Goal: Information Seeking & Learning: Learn about a topic

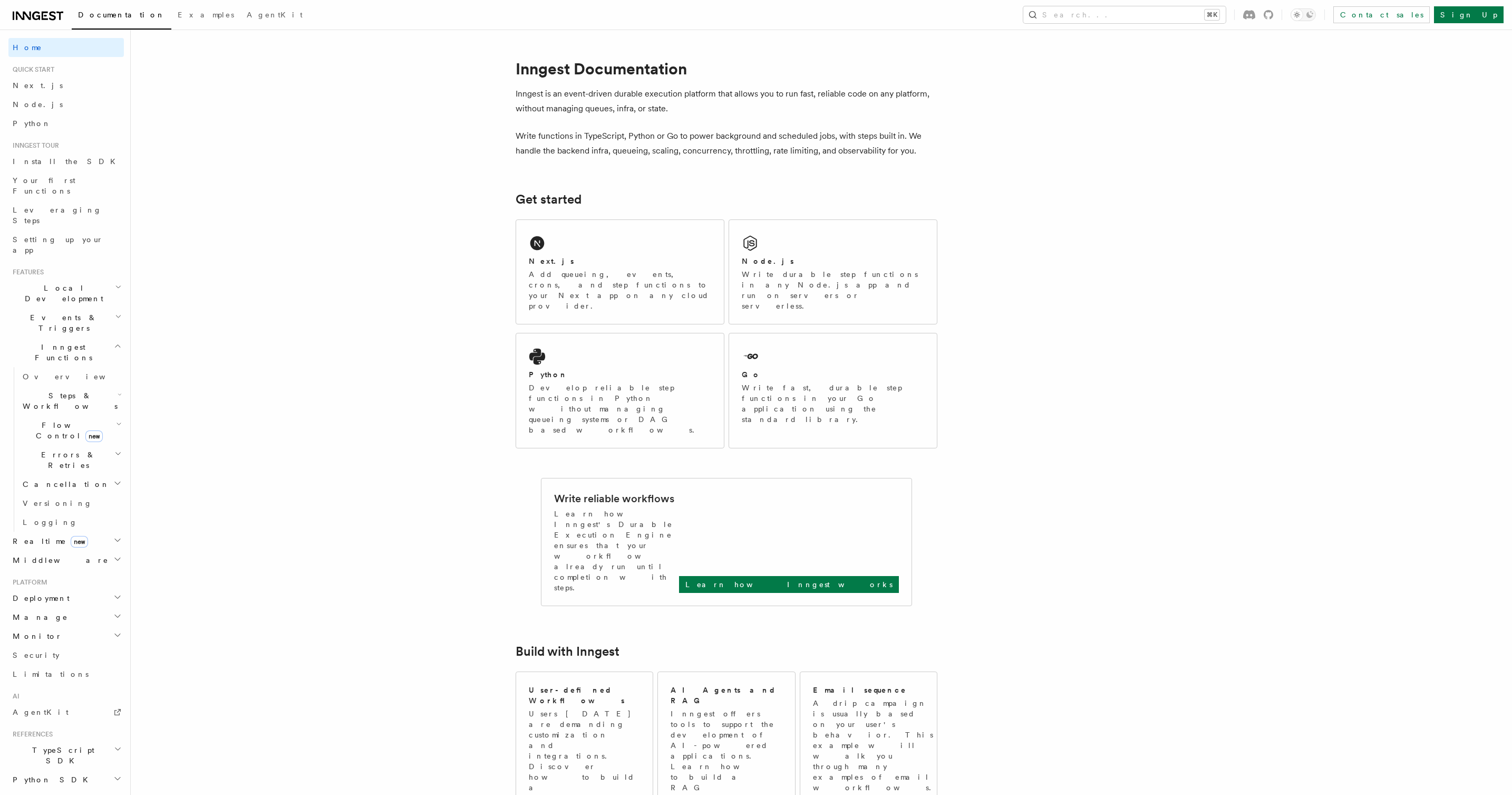
scroll to position [112, 0]
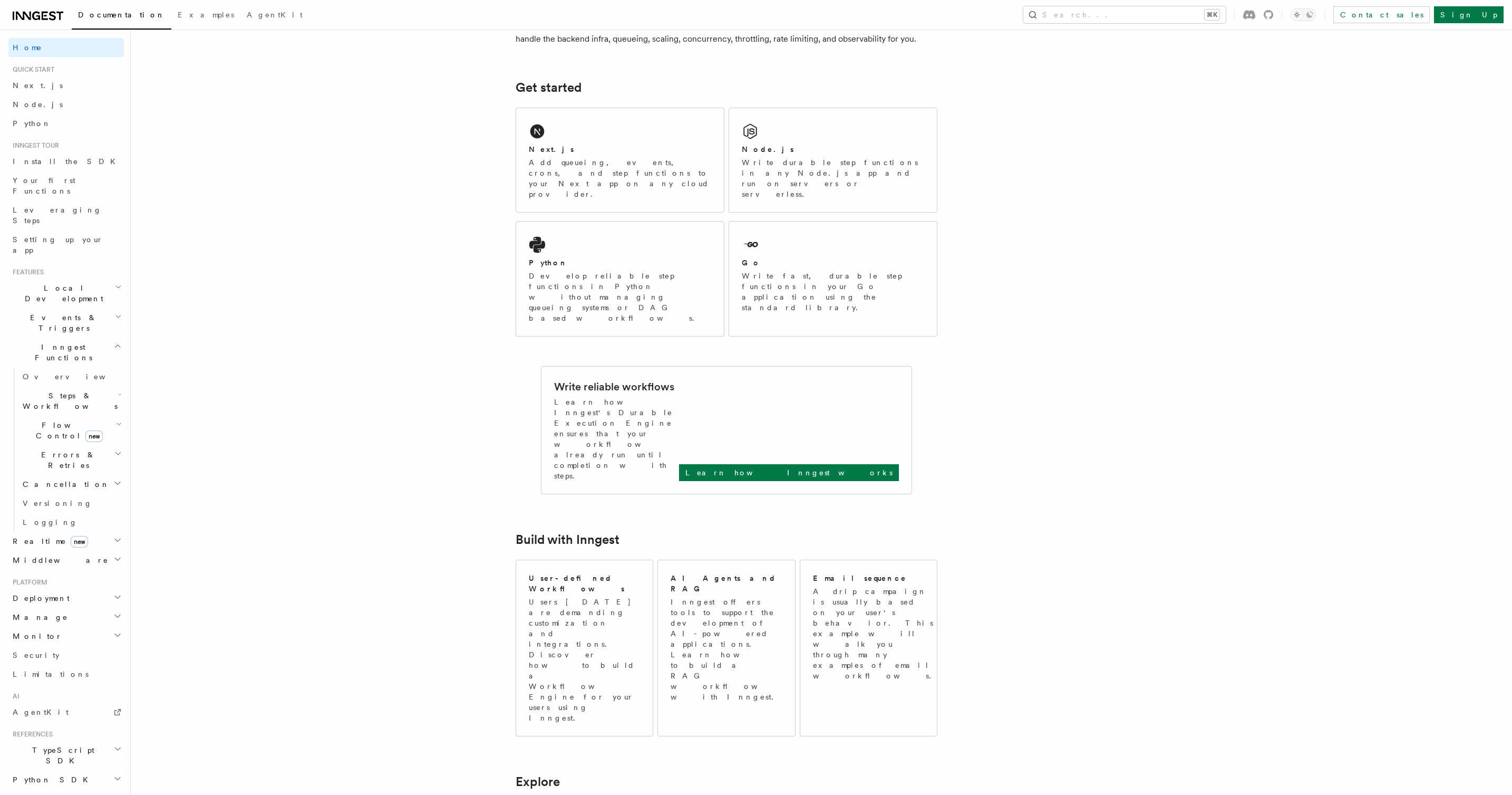
click at [85, 532] on h2 "Realtime new" at bounding box center [66, 541] width 115 height 19
click at [77, 551] on link "Overview" at bounding box center [71, 560] width 105 height 19
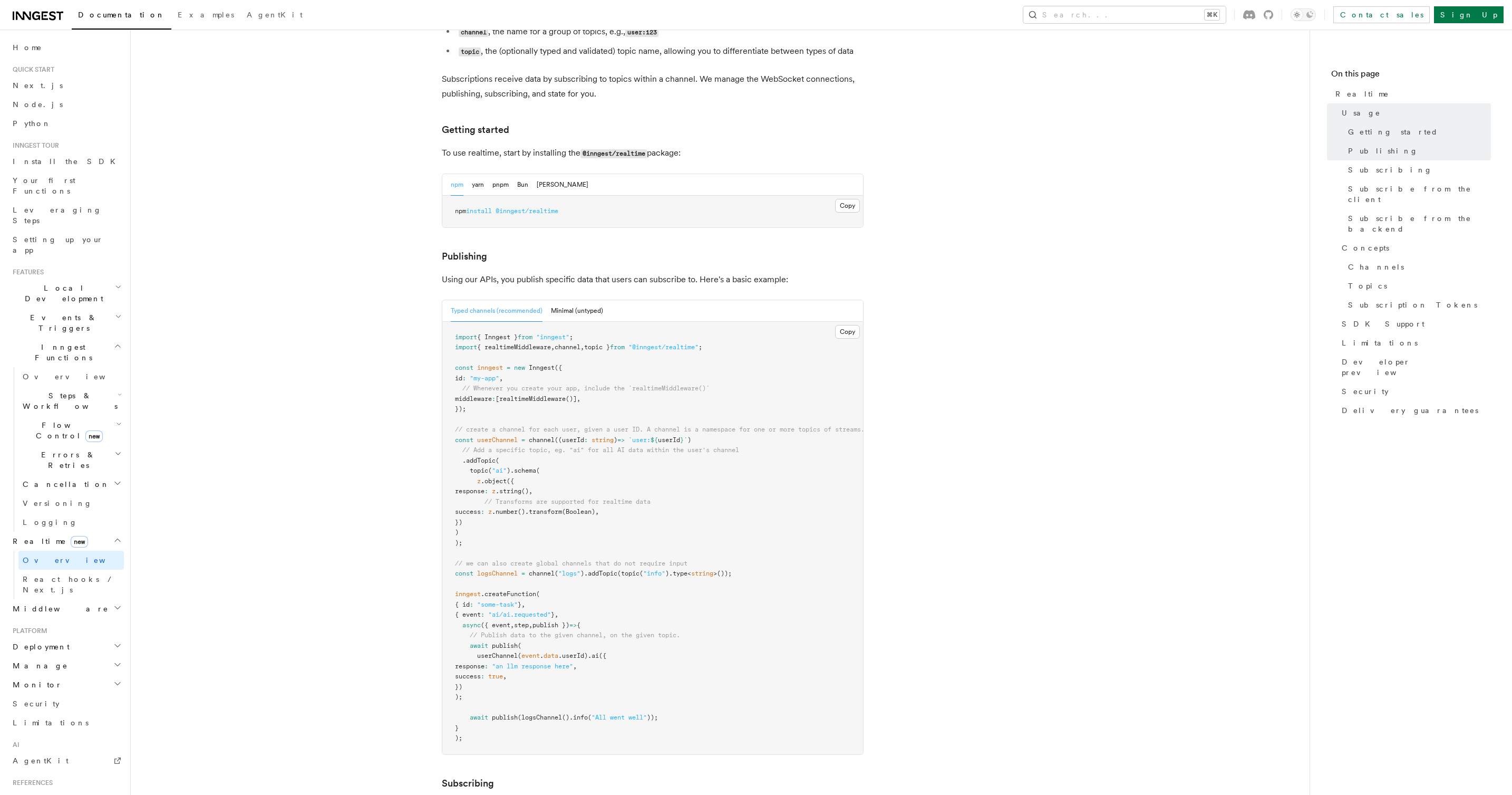
scroll to position [518, 0]
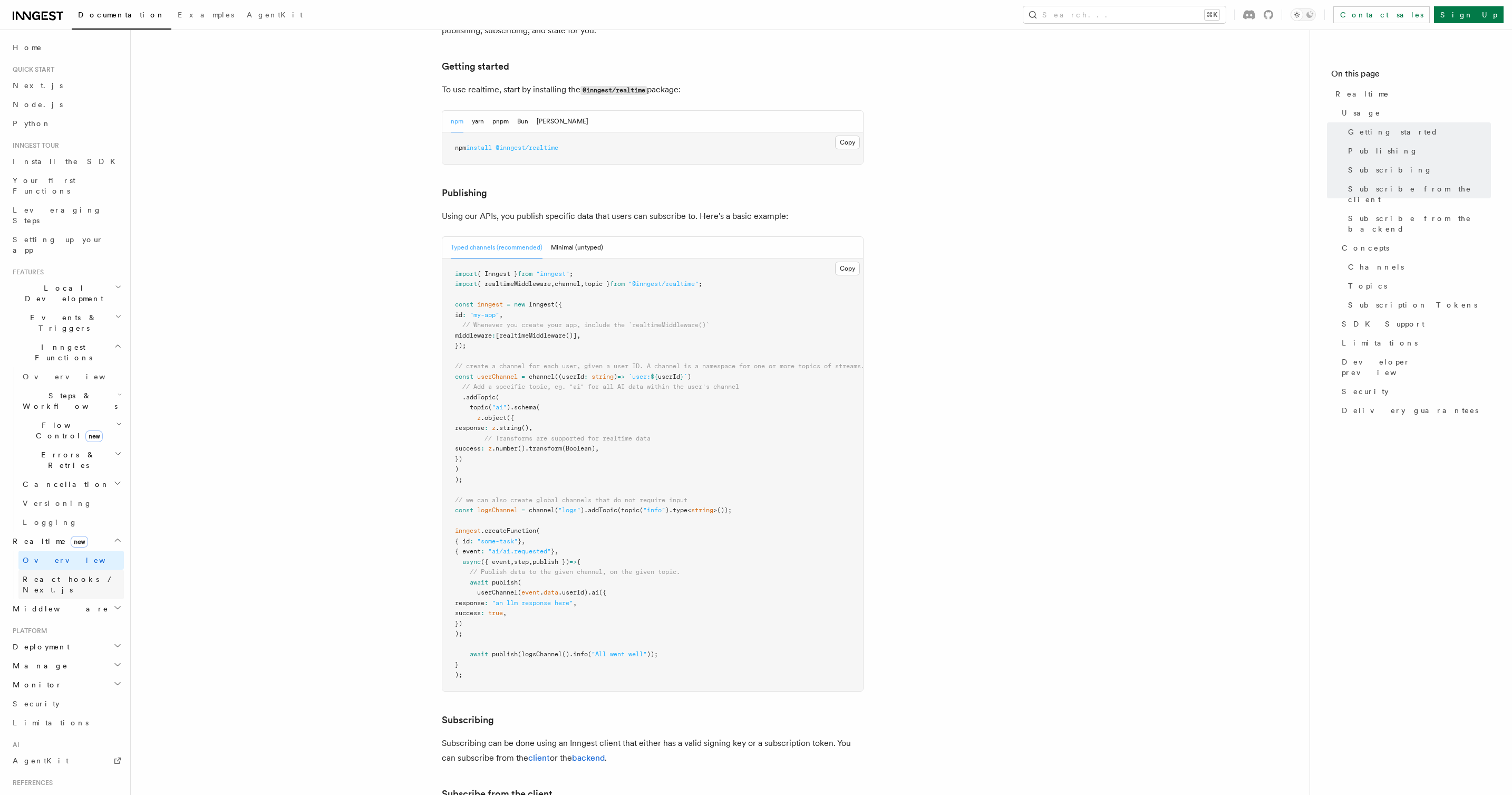
click at [93, 574] on span "React hooks / Next.js" at bounding box center [74, 584] width 101 height 21
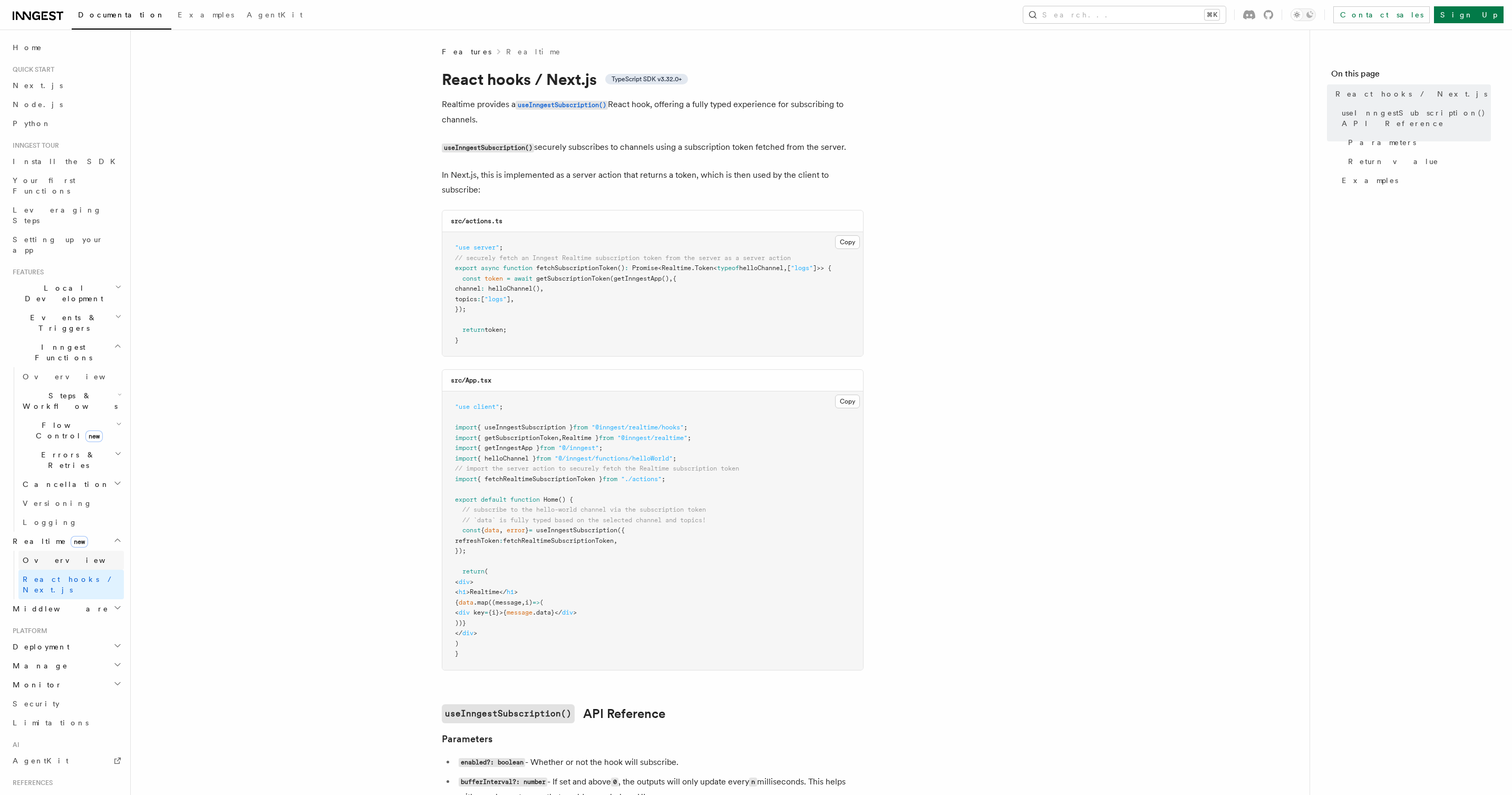
click at [84, 551] on link "Overview" at bounding box center [71, 560] width 105 height 19
